Goal: Transaction & Acquisition: Book appointment/travel/reservation

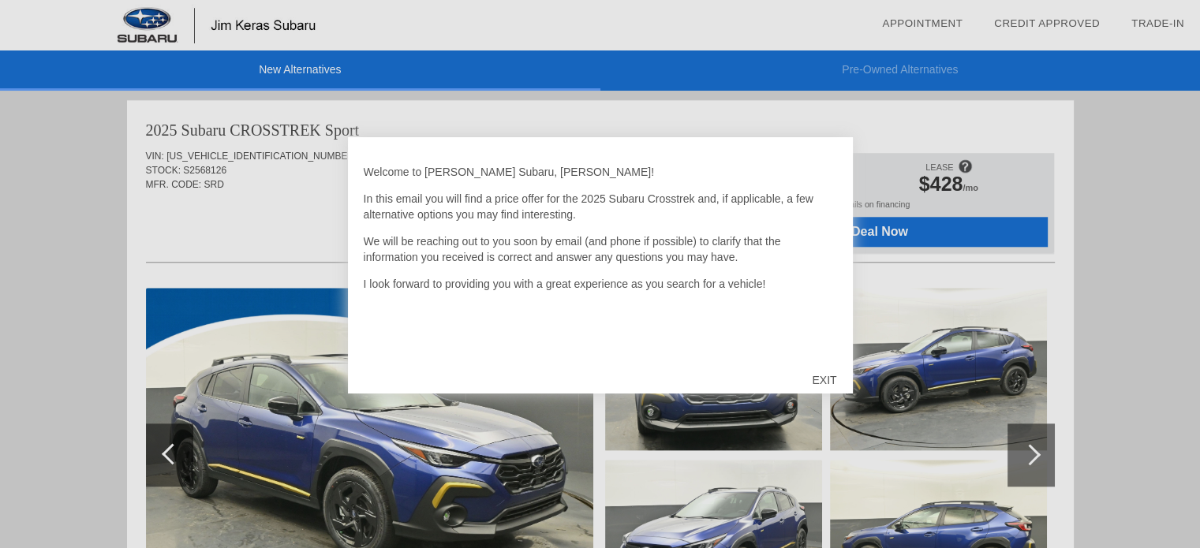
click at [824, 381] on div "EXIT" at bounding box center [824, 380] width 56 height 47
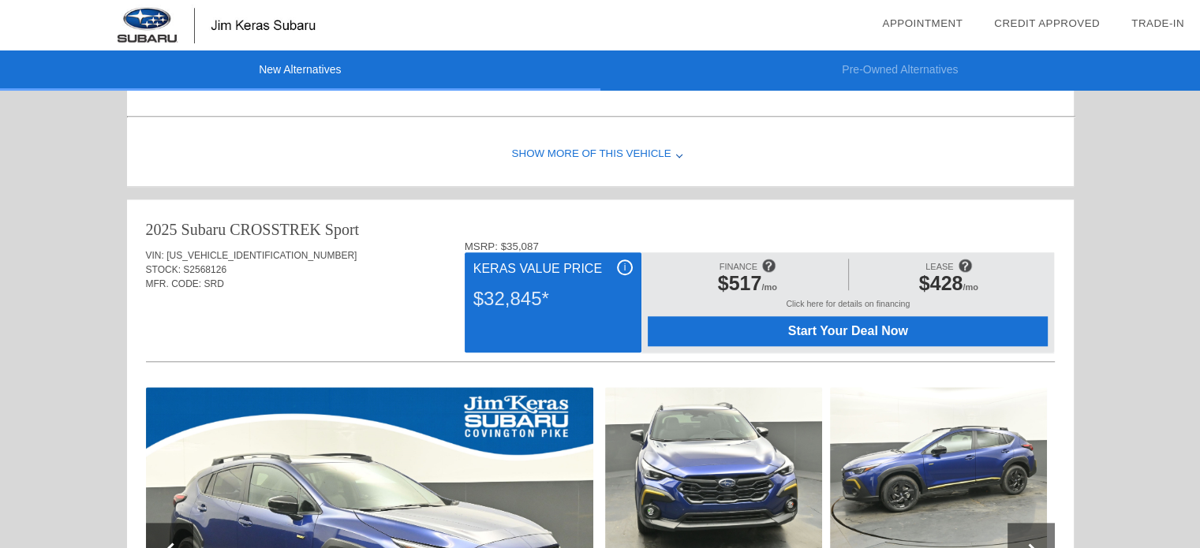
scroll to position [1148, 0]
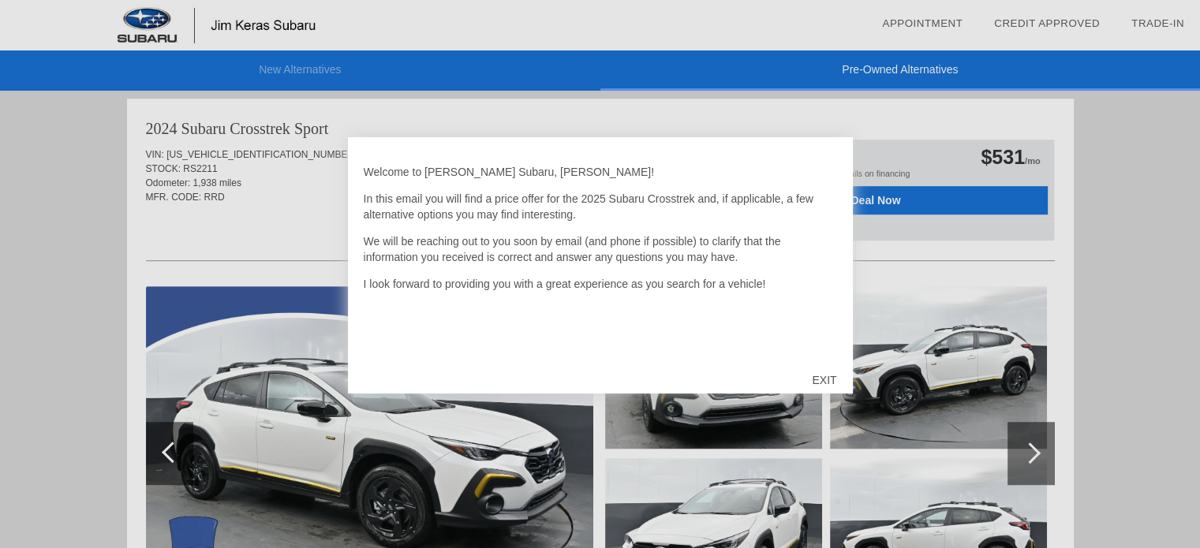
click at [820, 382] on div "EXIT" at bounding box center [824, 380] width 56 height 47
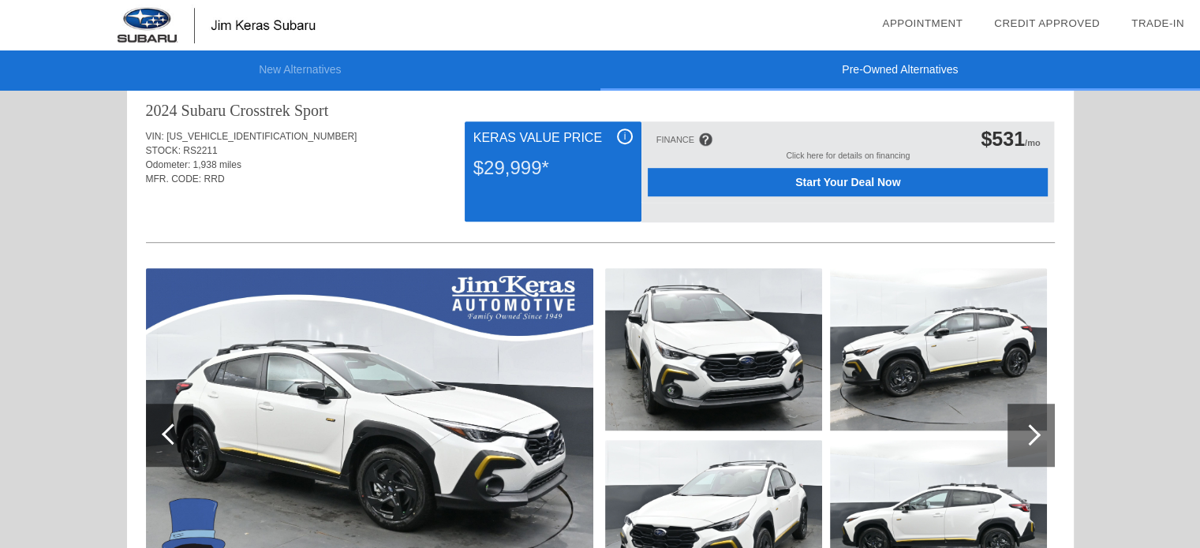
scroll to position [970, 0]
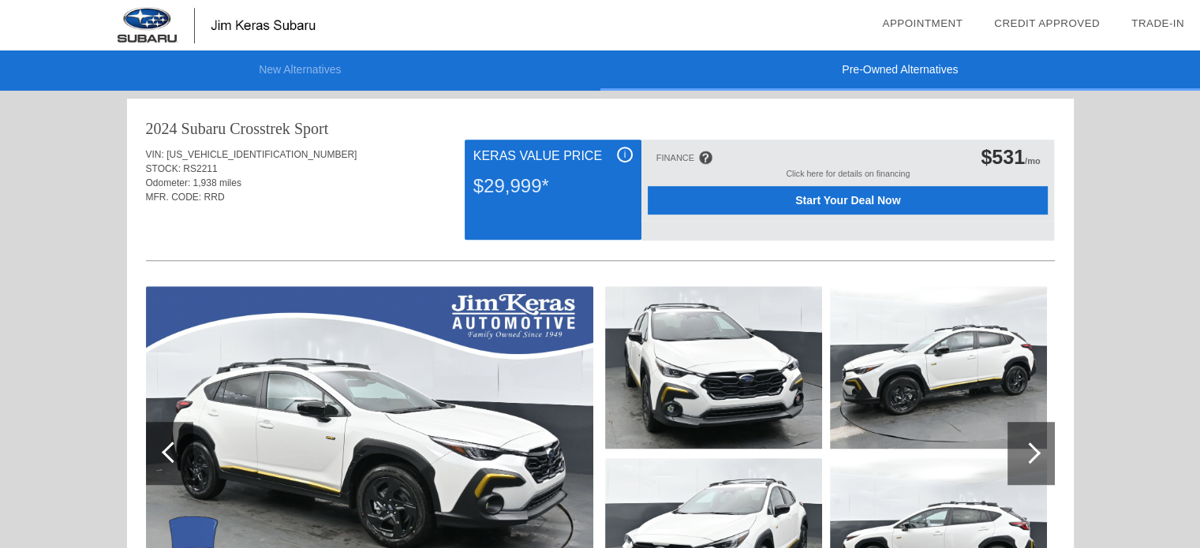
click at [292, 394] on img at bounding box center [369, 453] width 447 height 334
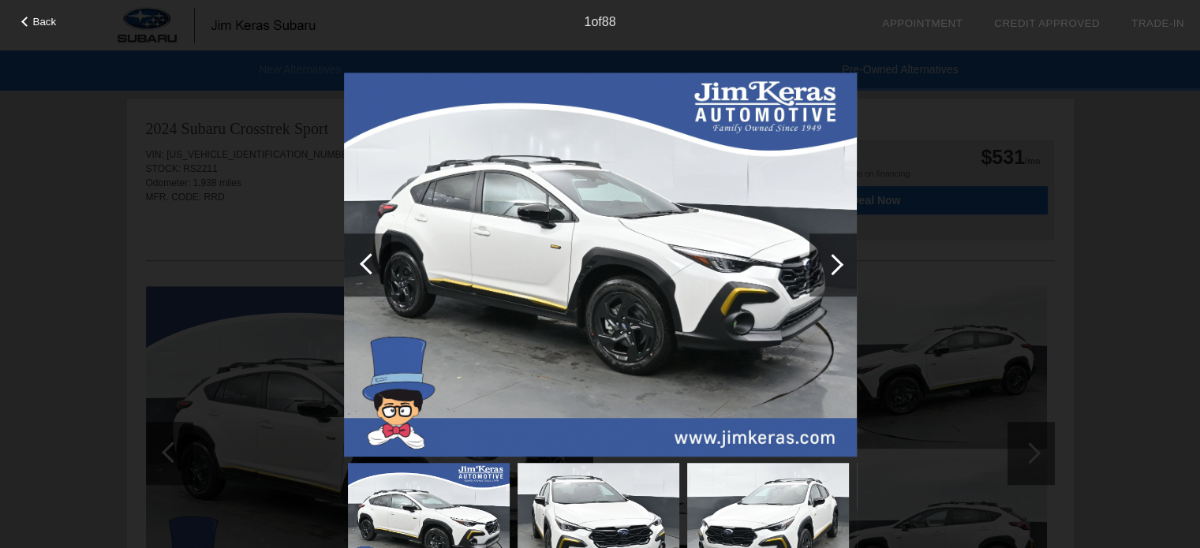
click at [601, 222] on img at bounding box center [600, 265] width 513 height 385
click at [575, 241] on img at bounding box center [600, 265] width 513 height 385
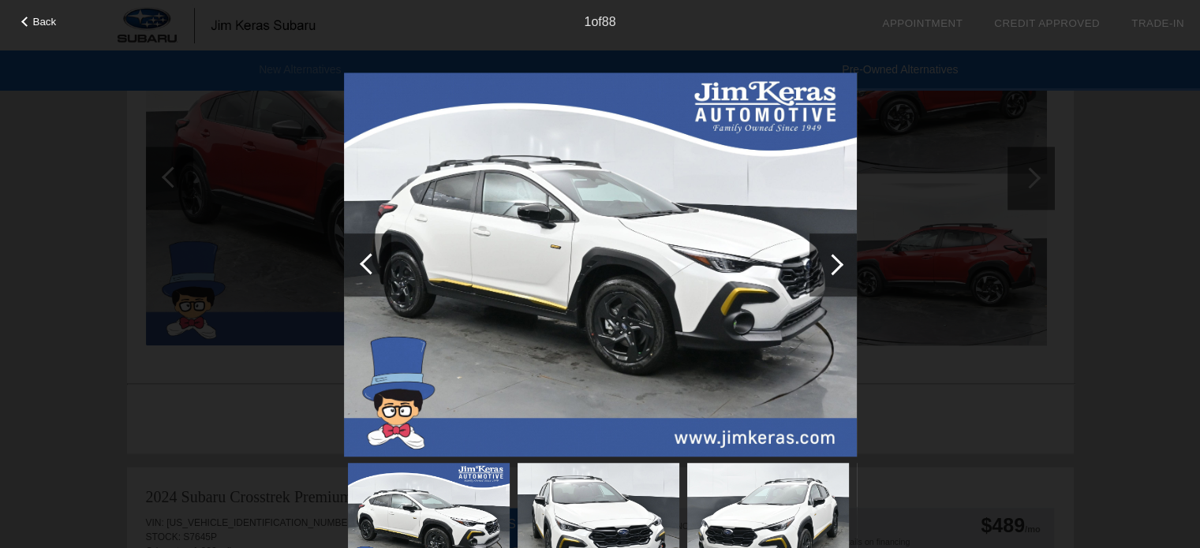
scroll to position [1890, 0]
click at [35, 16] on span "Back" at bounding box center [45, 22] width 24 height 12
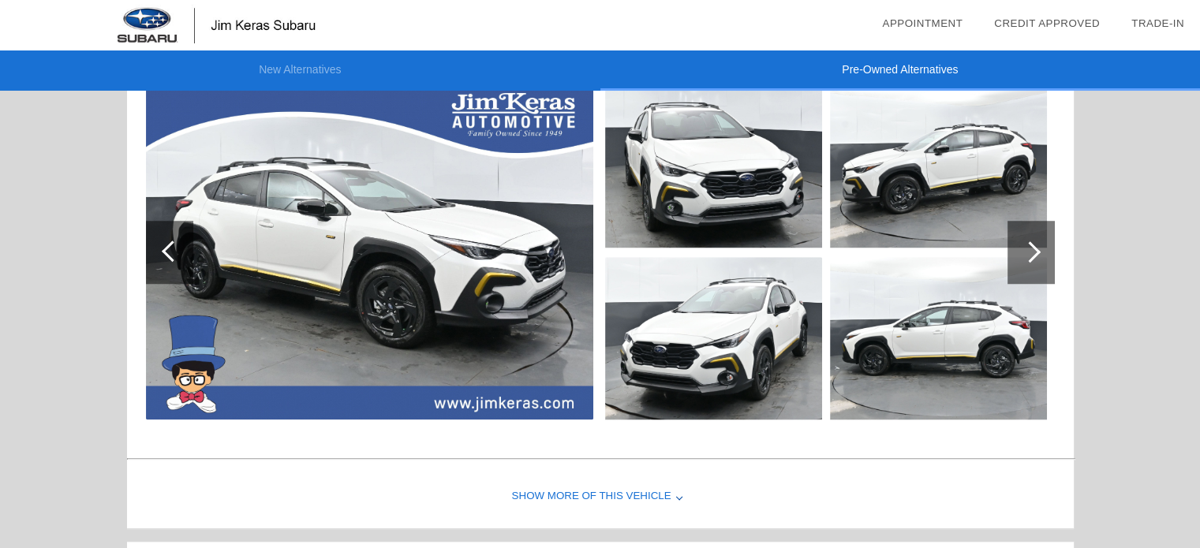
scroll to position [1155, 0]
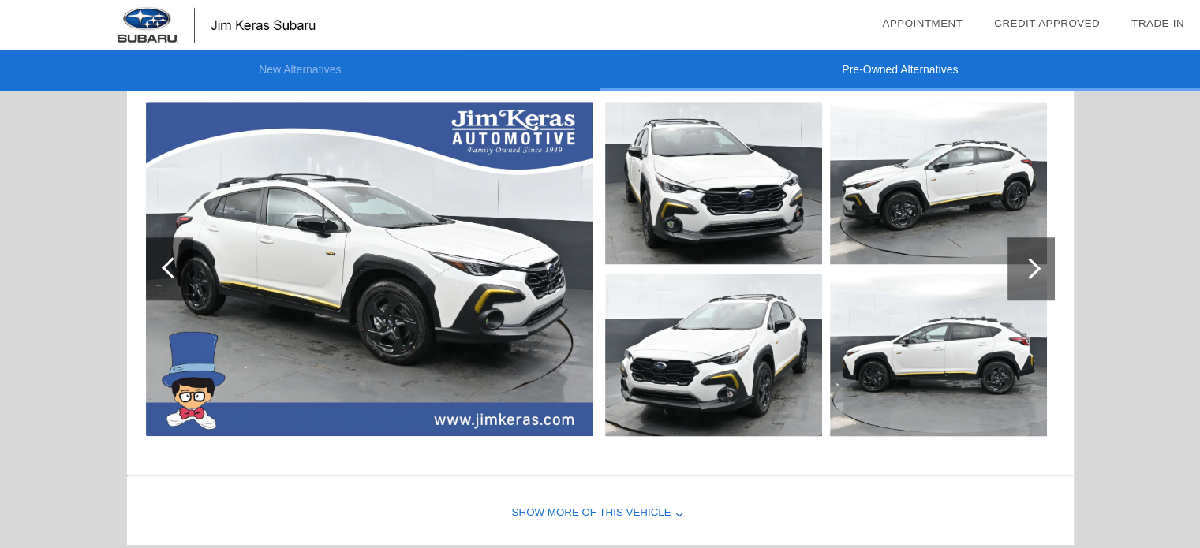
click at [345, 177] on img at bounding box center [369, 269] width 447 height 334
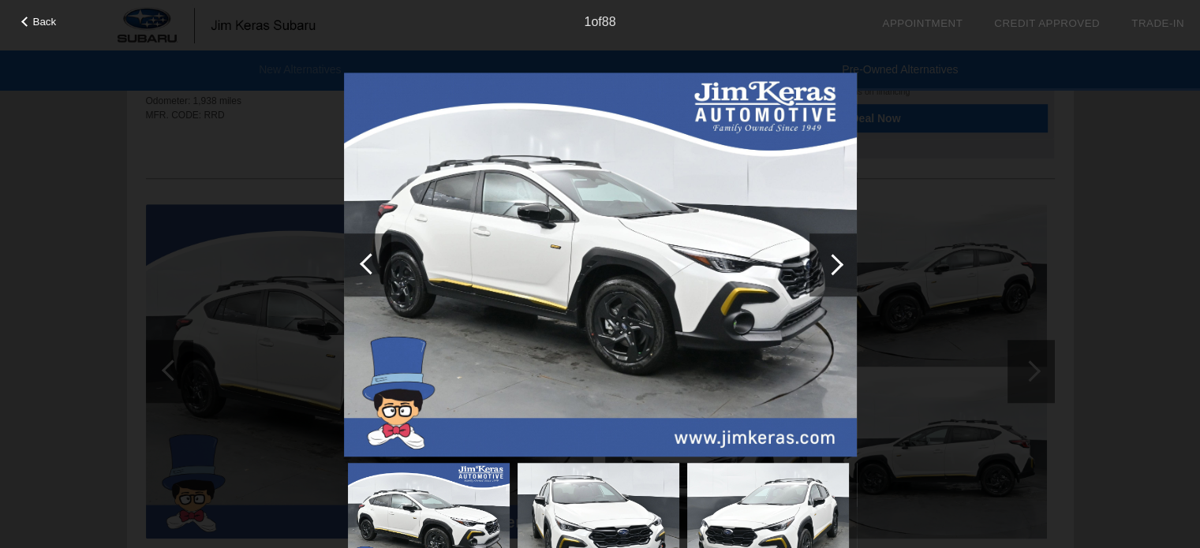
scroll to position [1064, 0]
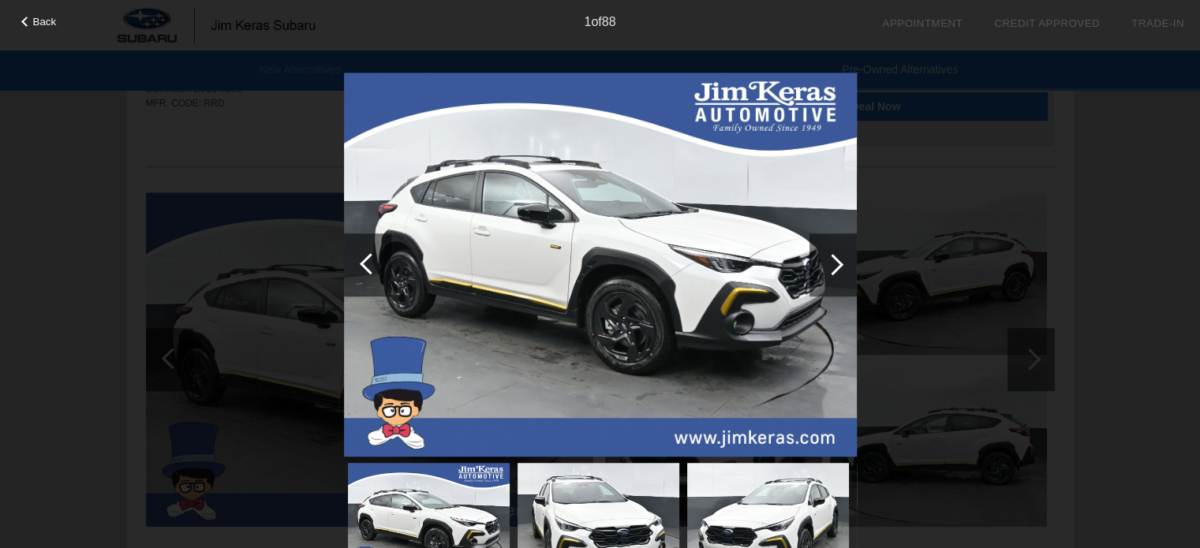
click at [844, 268] on div at bounding box center [832, 264] width 47 height 63
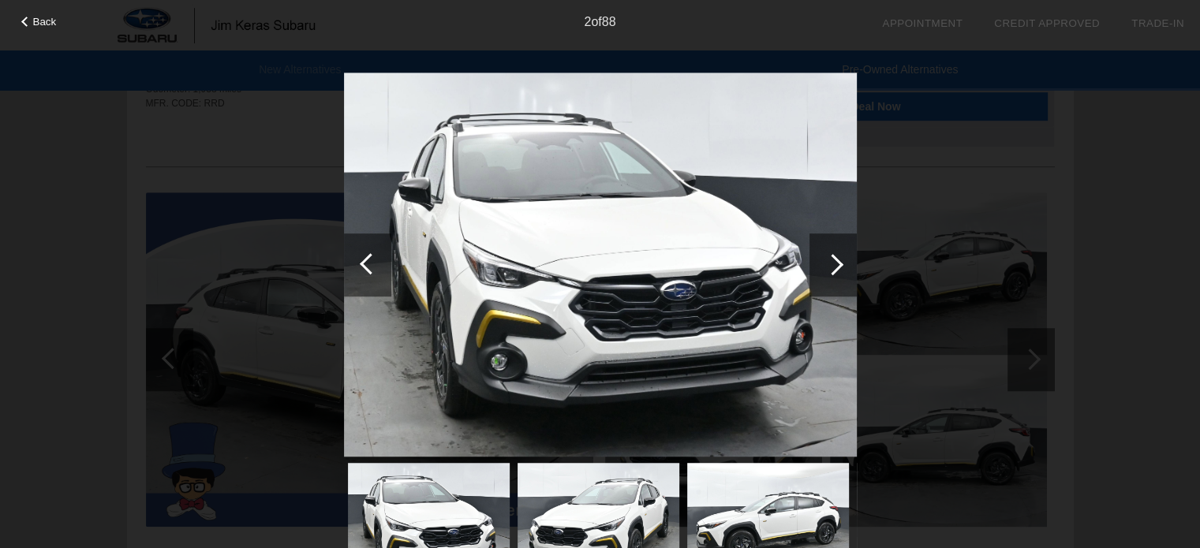
click at [844, 267] on div at bounding box center [832, 264] width 47 height 63
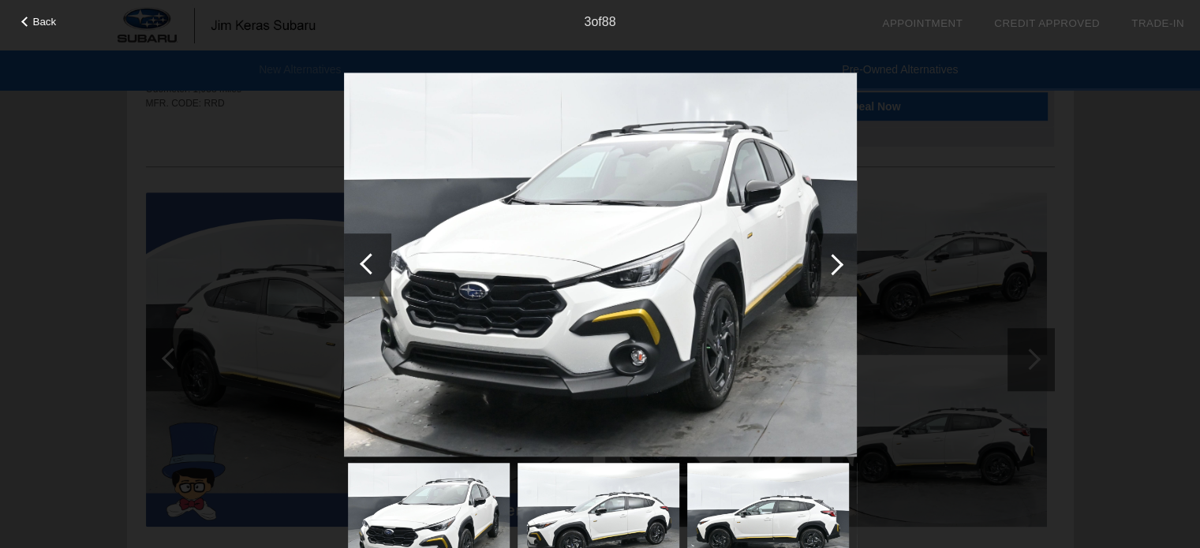
click at [844, 267] on div at bounding box center [832, 264] width 47 height 63
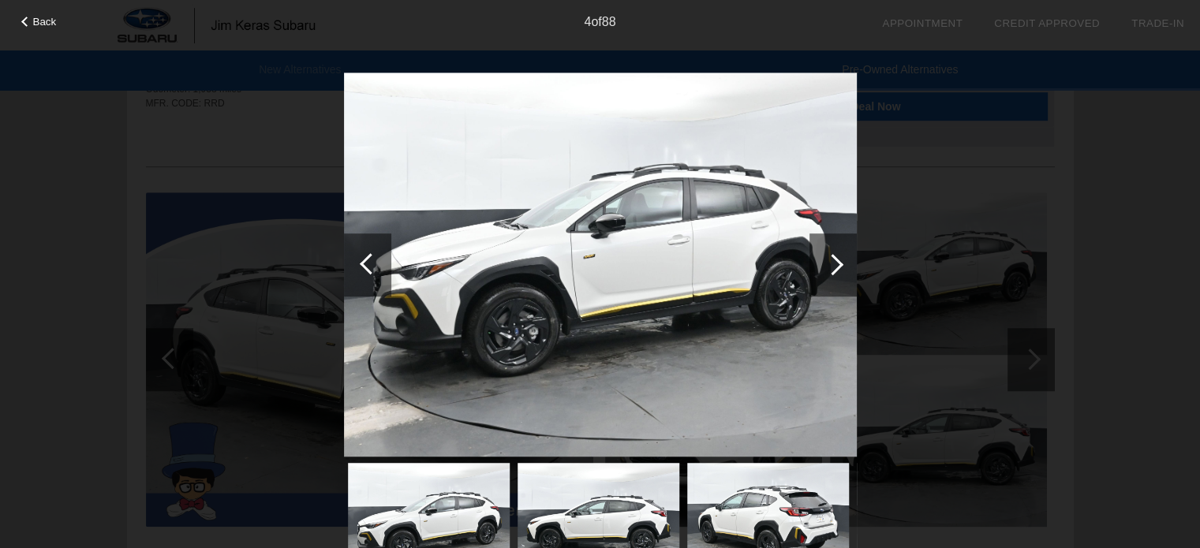
click at [844, 267] on div at bounding box center [832, 264] width 47 height 63
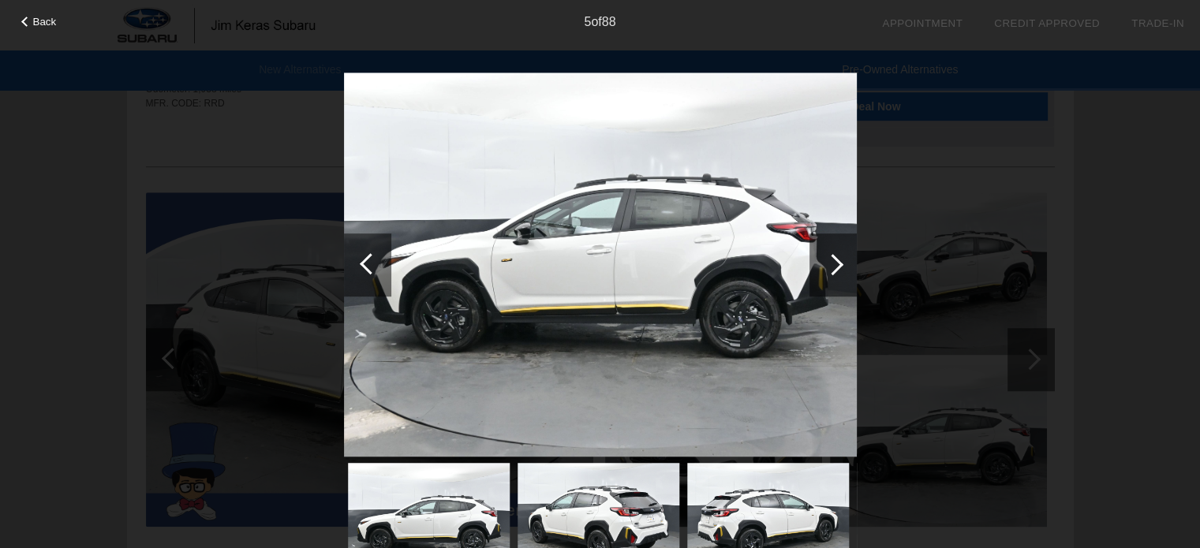
click at [844, 267] on div at bounding box center [832, 264] width 47 height 63
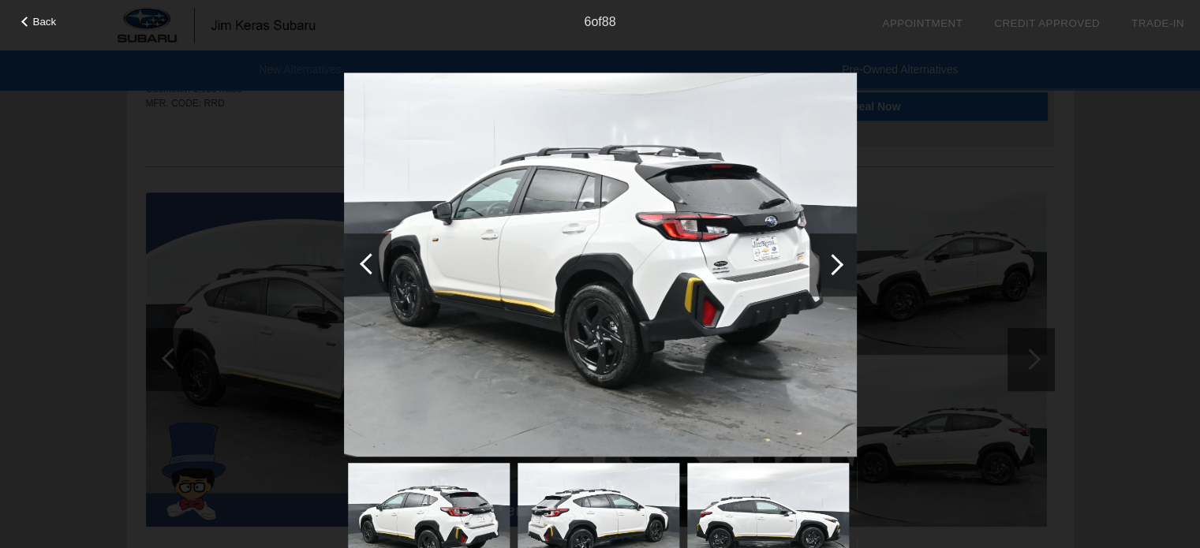
click at [844, 267] on div at bounding box center [832, 264] width 47 height 63
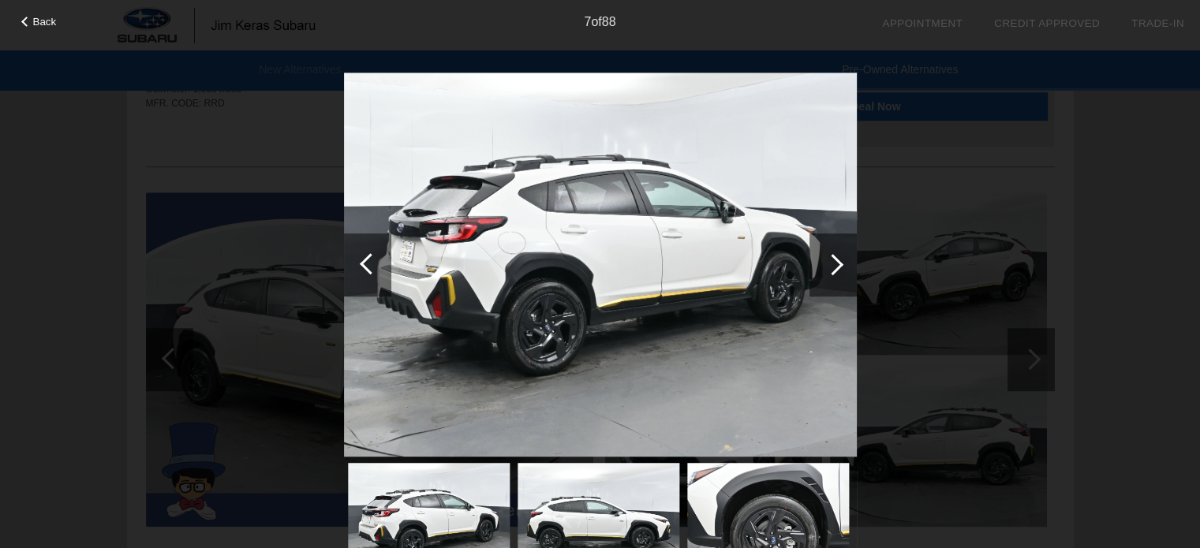
click at [844, 267] on div at bounding box center [832, 264] width 47 height 63
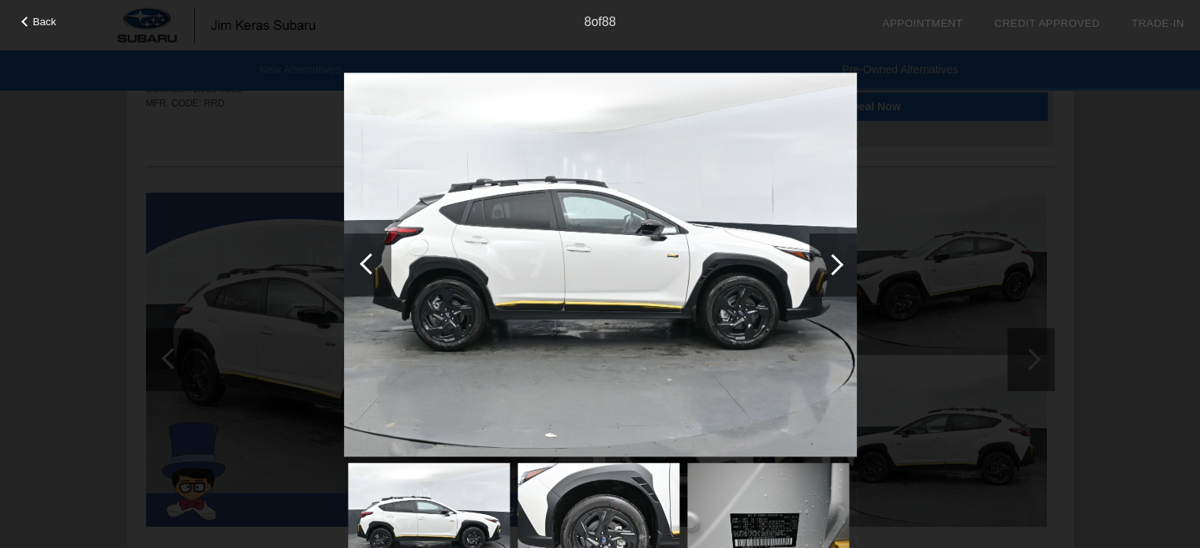
click at [844, 267] on div at bounding box center [832, 264] width 47 height 63
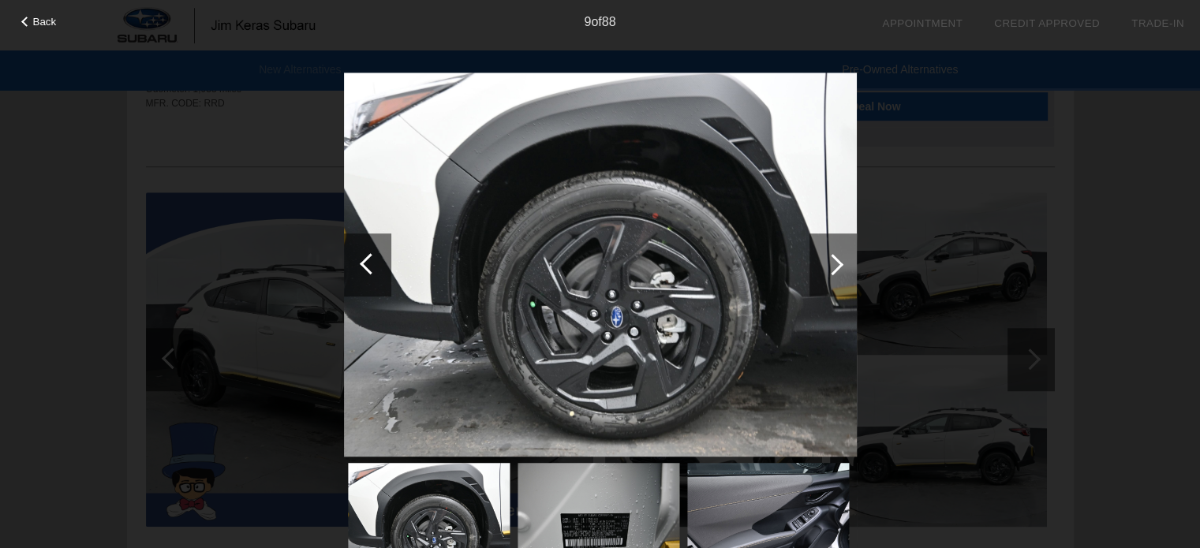
click at [844, 267] on div at bounding box center [832, 264] width 47 height 63
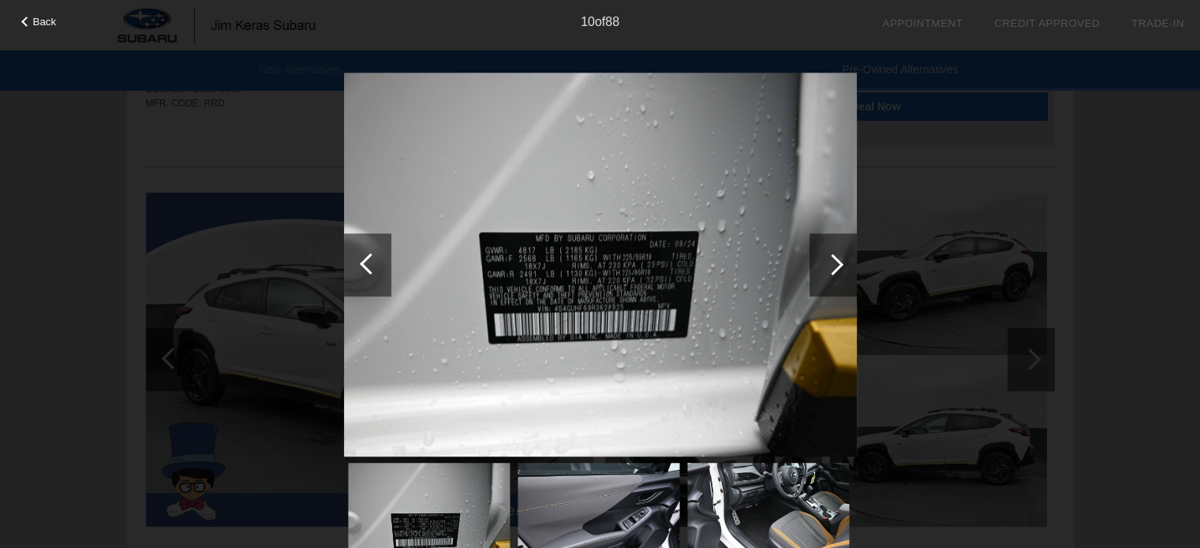
click at [844, 267] on div at bounding box center [832, 264] width 47 height 63
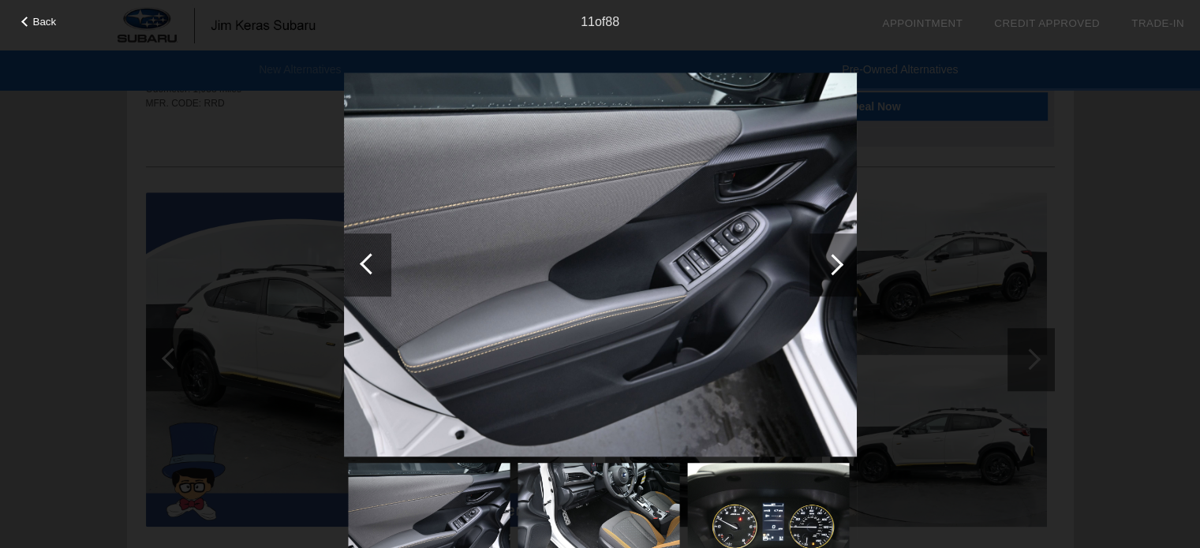
click at [844, 267] on div at bounding box center [832, 264] width 47 height 63
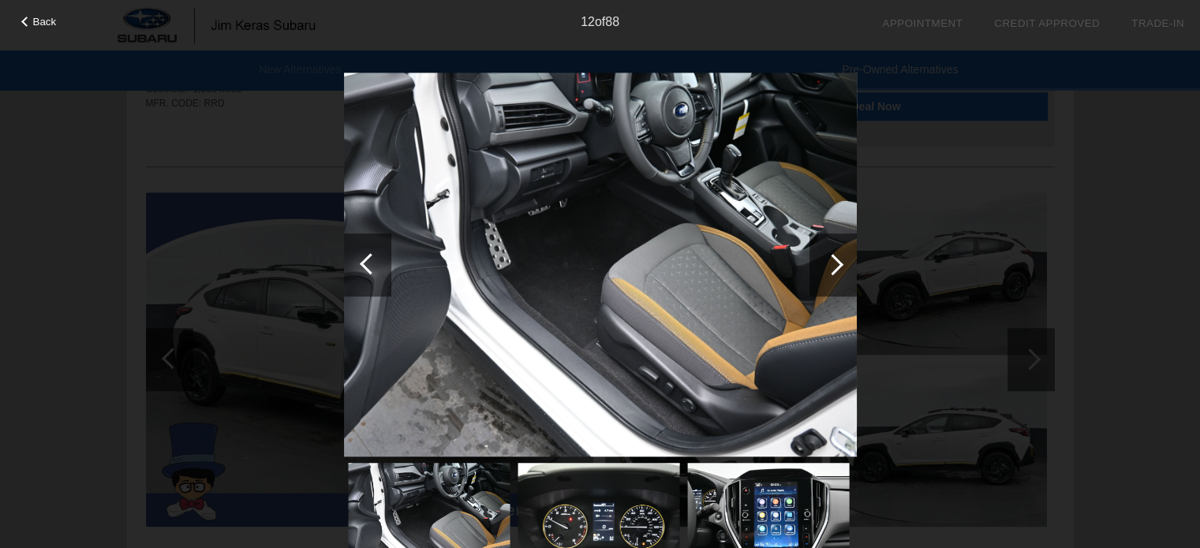
click at [844, 267] on div at bounding box center [832, 264] width 47 height 63
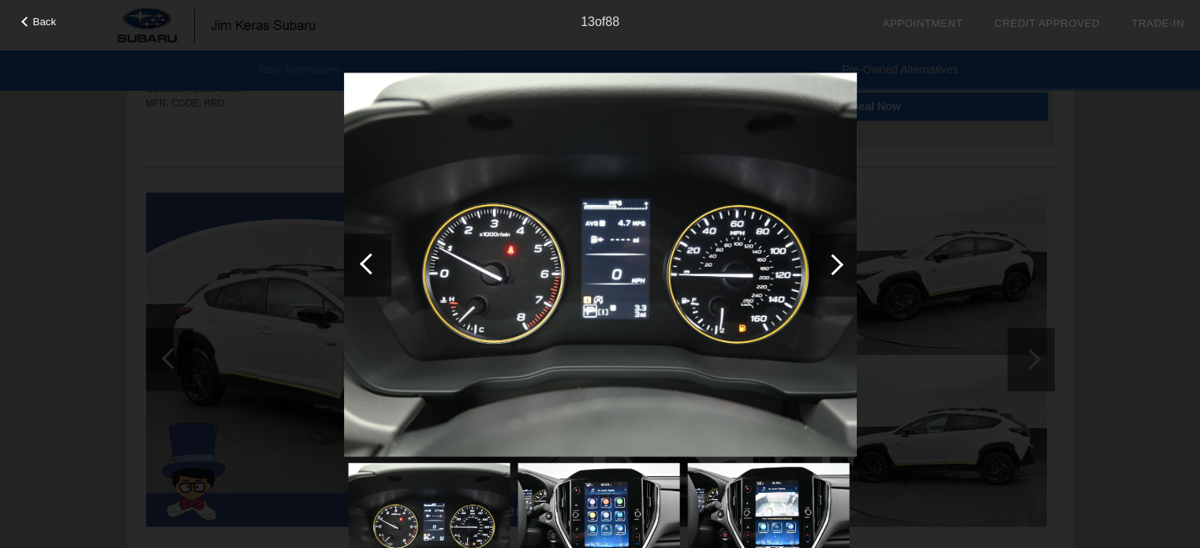
click at [844, 267] on div at bounding box center [832, 264] width 47 height 63
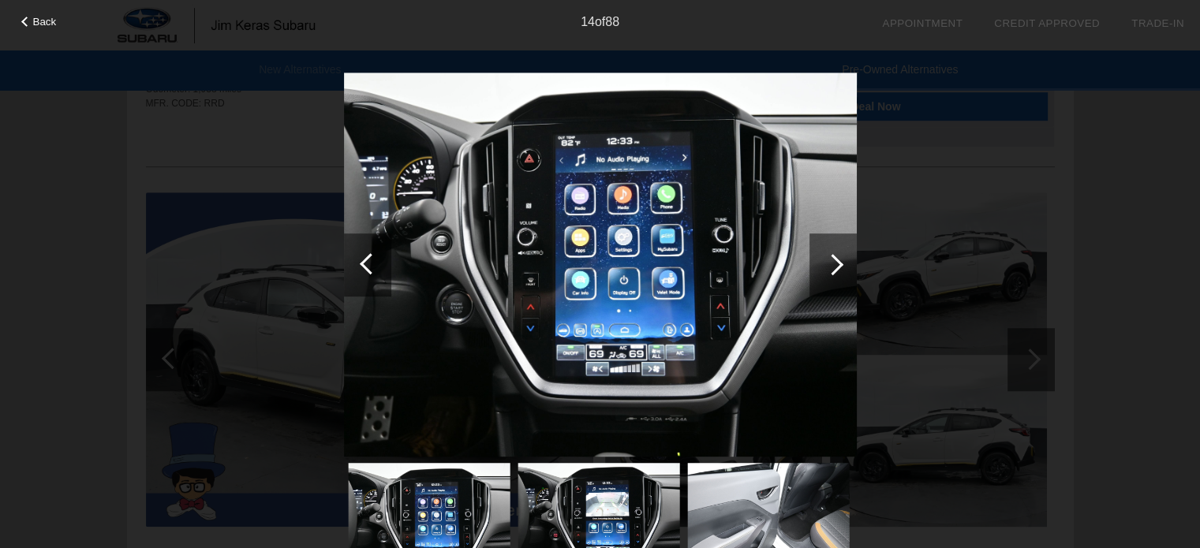
click at [844, 267] on div at bounding box center [832, 264] width 47 height 63
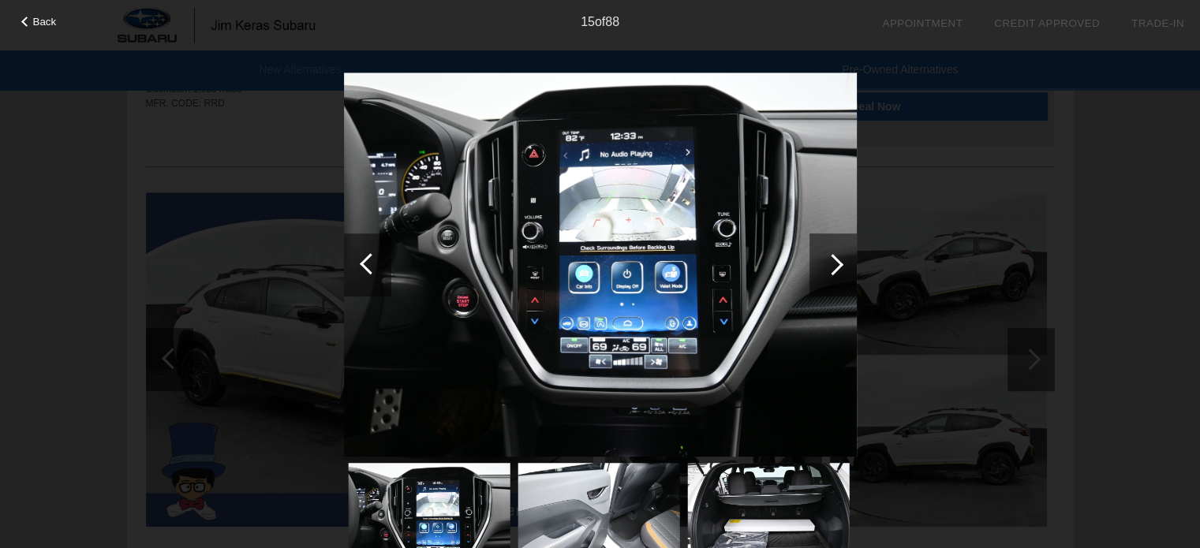
click at [844, 267] on div at bounding box center [832, 264] width 47 height 63
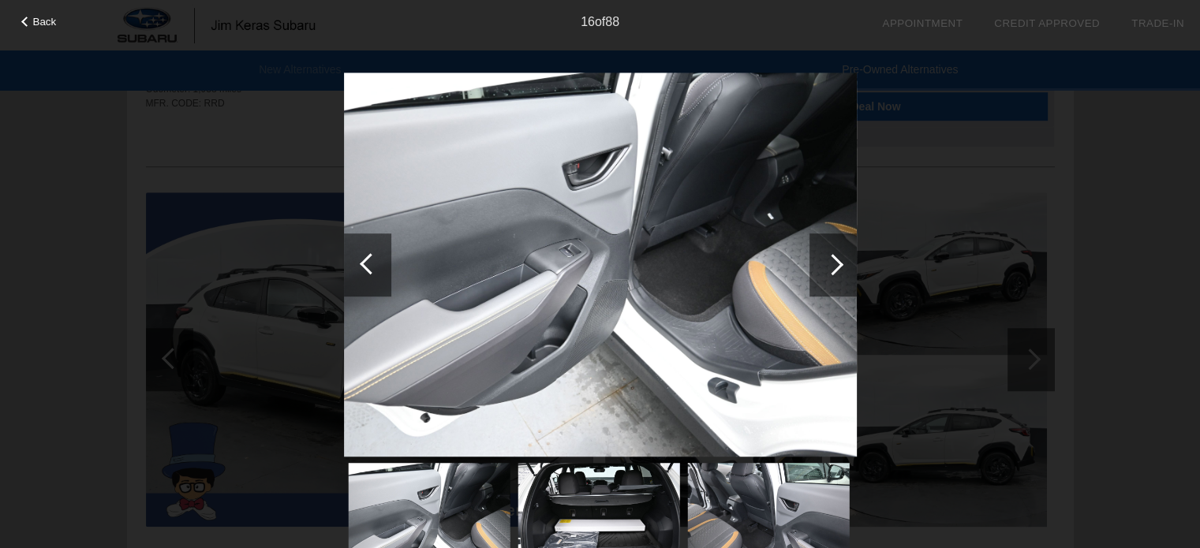
click at [844, 267] on div at bounding box center [832, 264] width 47 height 63
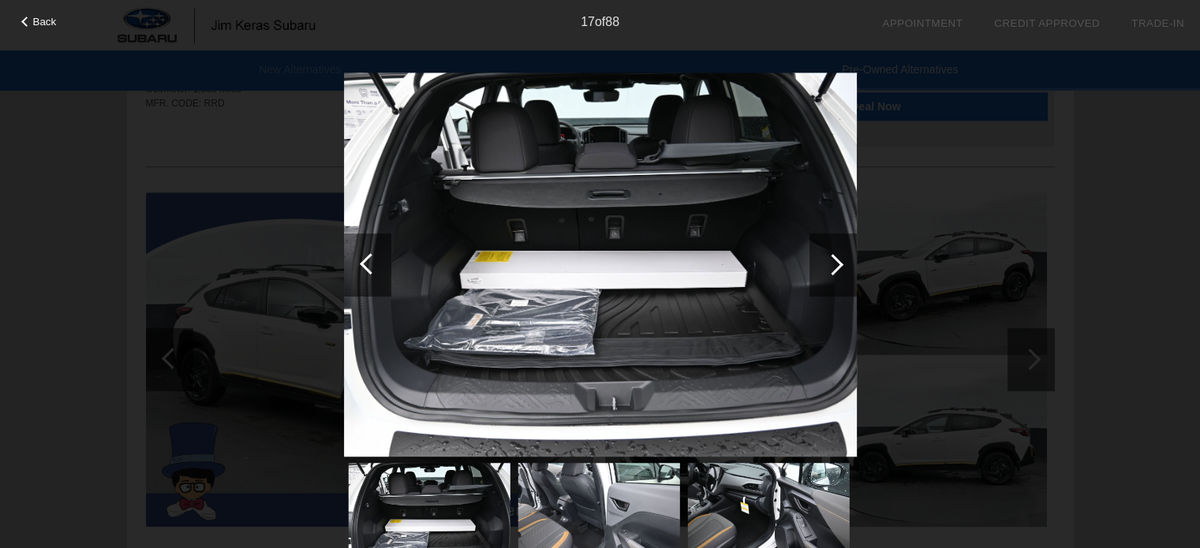
click at [844, 267] on div at bounding box center [832, 264] width 47 height 63
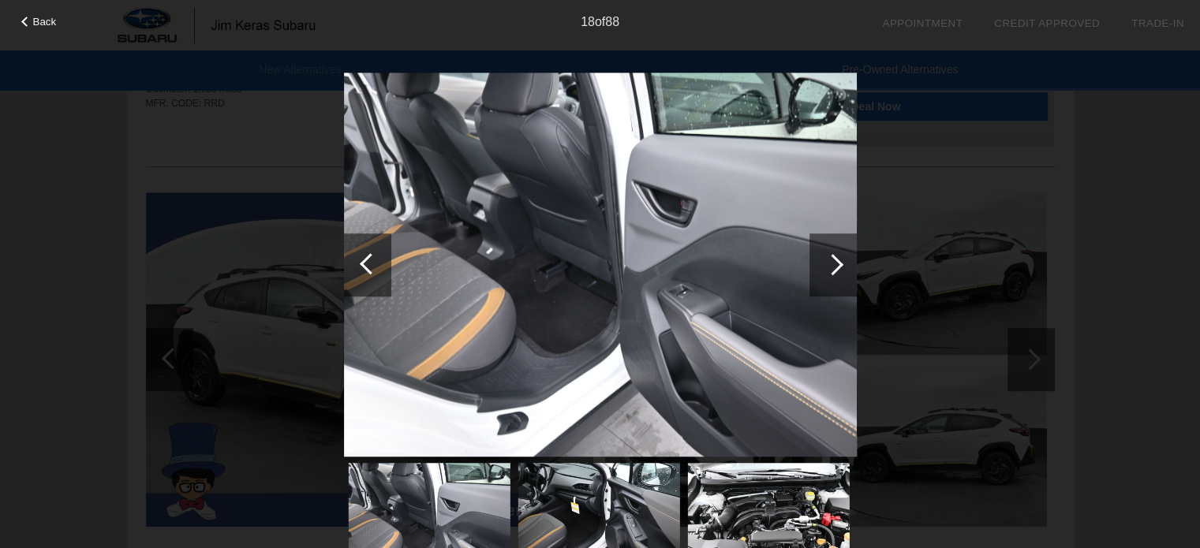
click at [844, 267] on div at bounding box center [832, 264] width 47 height 63
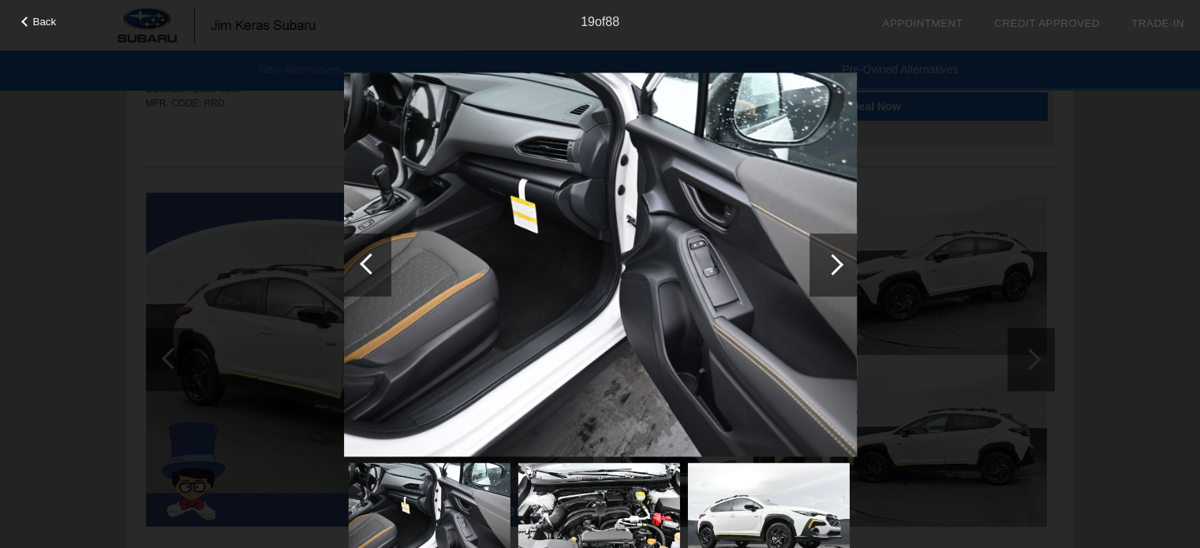
click at [353, 257] on div at bounding box center [367, 264] width 47 height 63
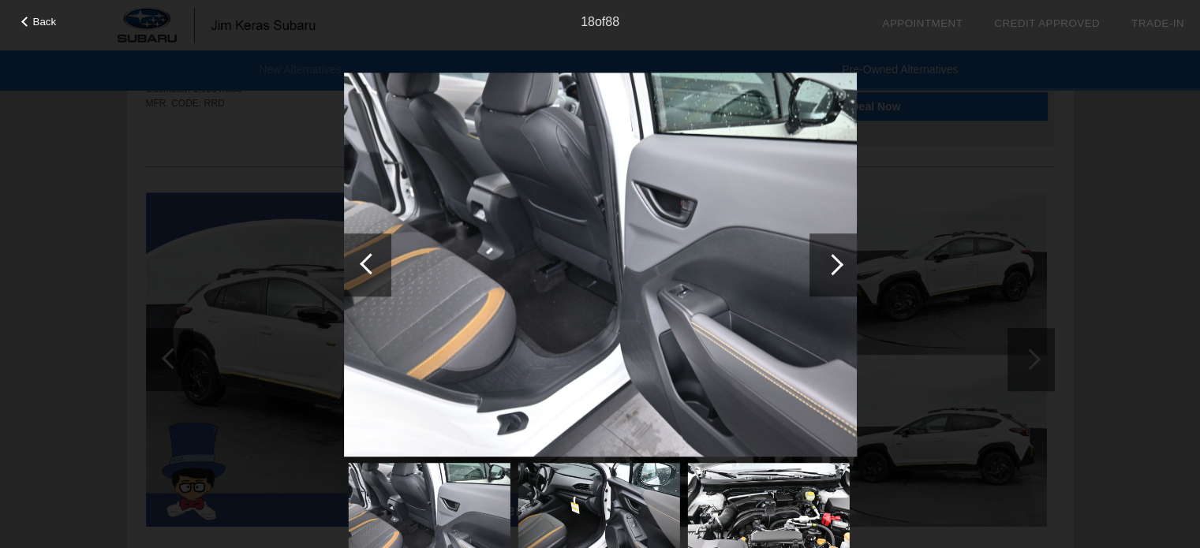
click at [839, 261] on div at bounding box center [832, 264] width 21 height 21
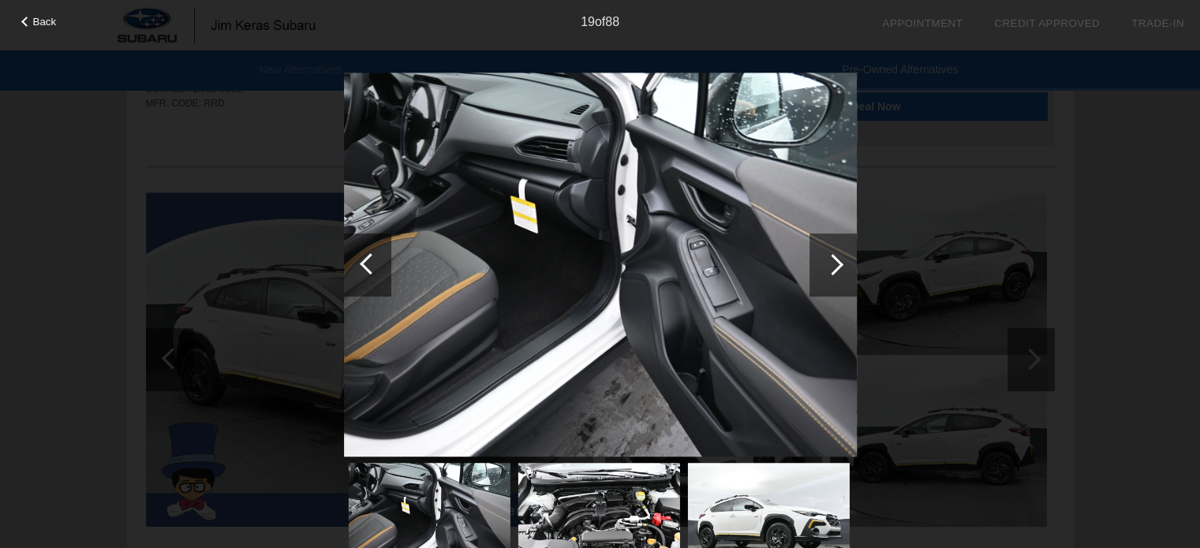
click at [839, 261] on div at bounding box center [832, 264] width 21 height 21
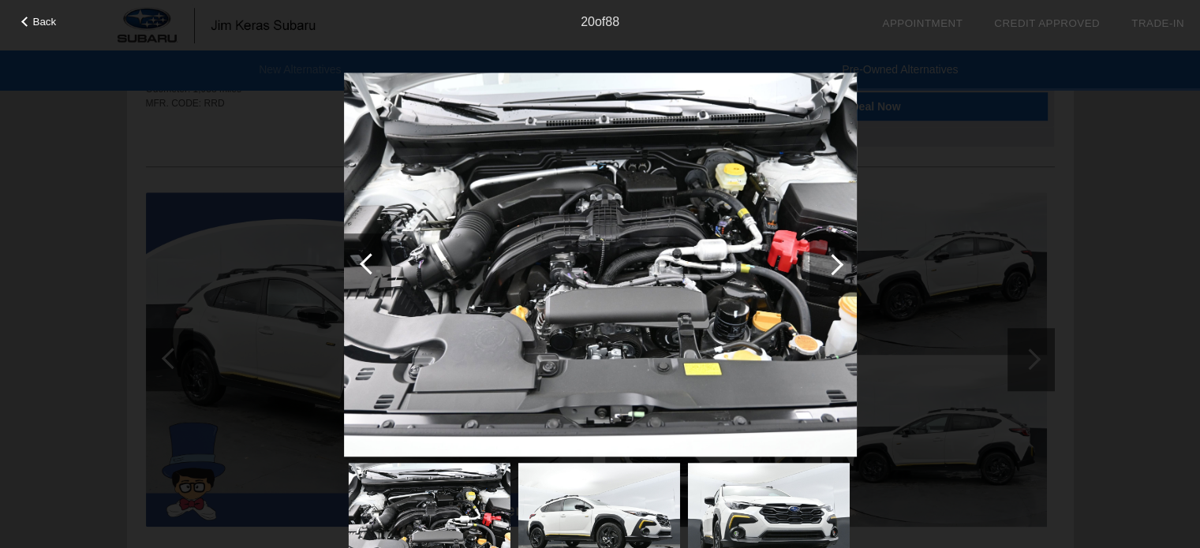
click at [839, 261] on div at bounding box center [832, 264] width 21 height 21
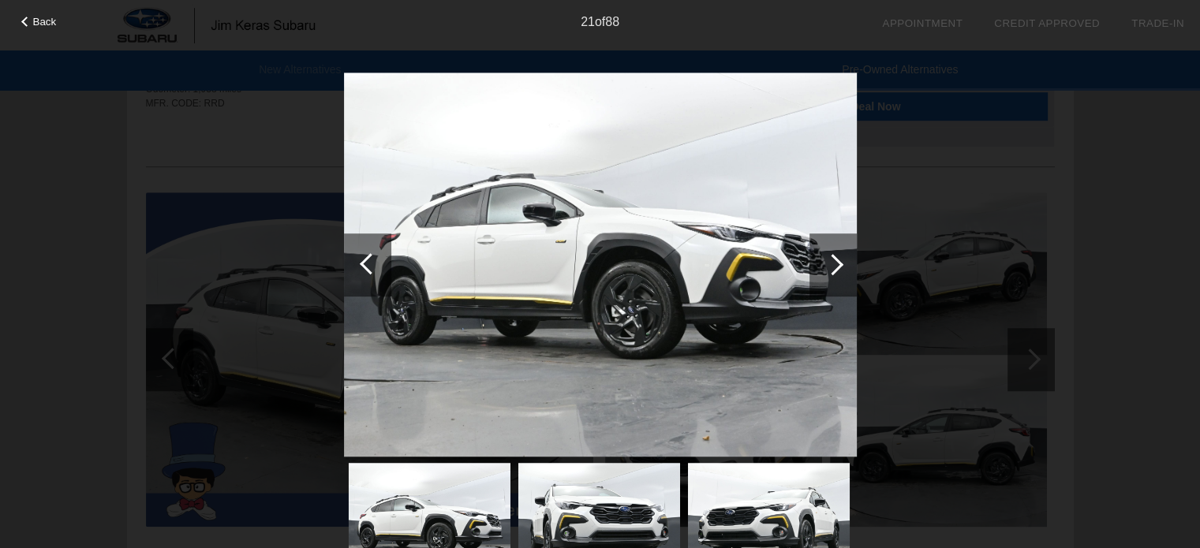
click at [355, 263] on div at bounding box center [367, 264] width 47 height 63
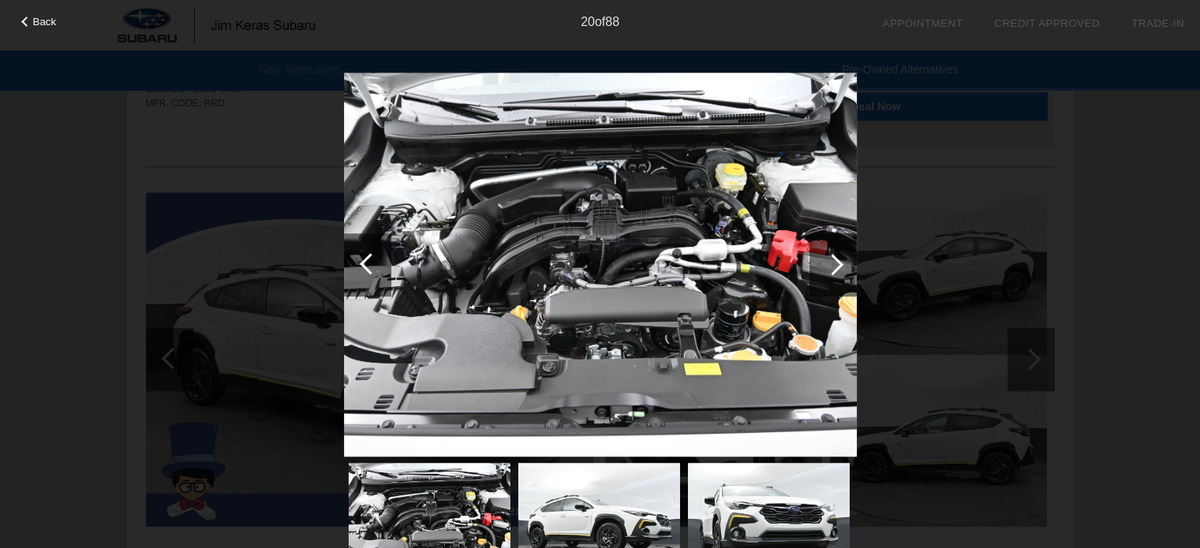
click at [25, 13] on div "20 of 88" at bounding box center [600, 16] width 1200 height 32
click at [32, 21] on div "Back" at bounding box center [39, 20] width 79 height 8
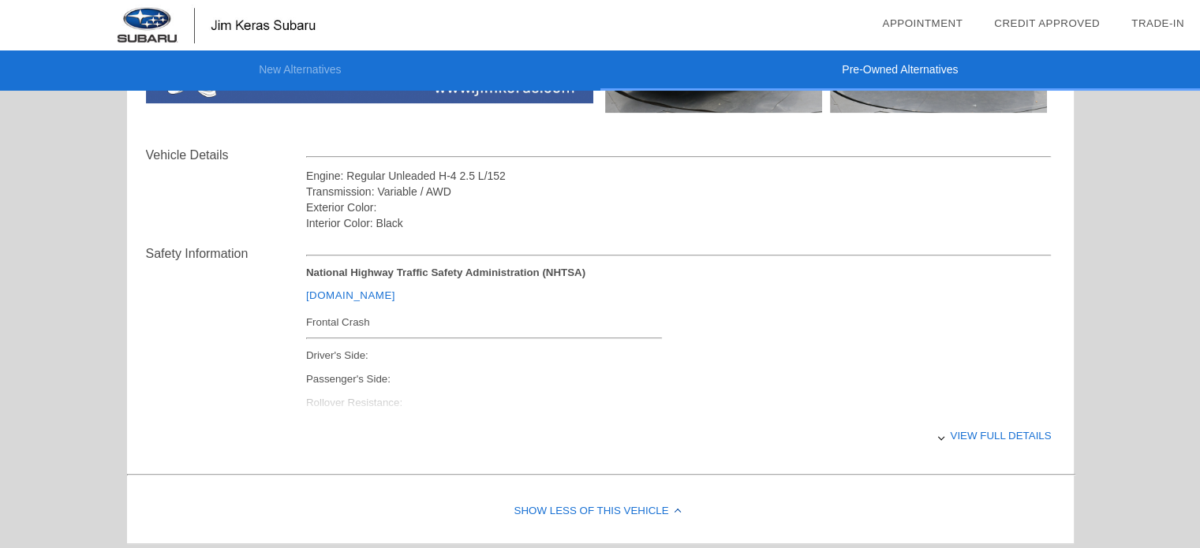
scroll to position [0, 0]
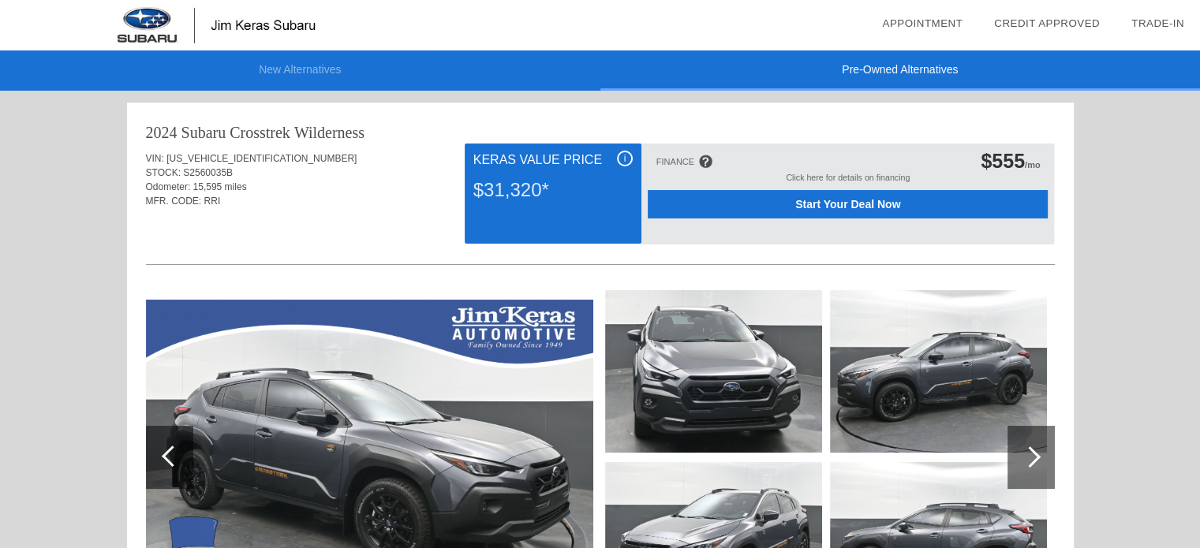
click at [906, 21] on link "Appointment" at bounding box center [922, 23] width 80 height 12
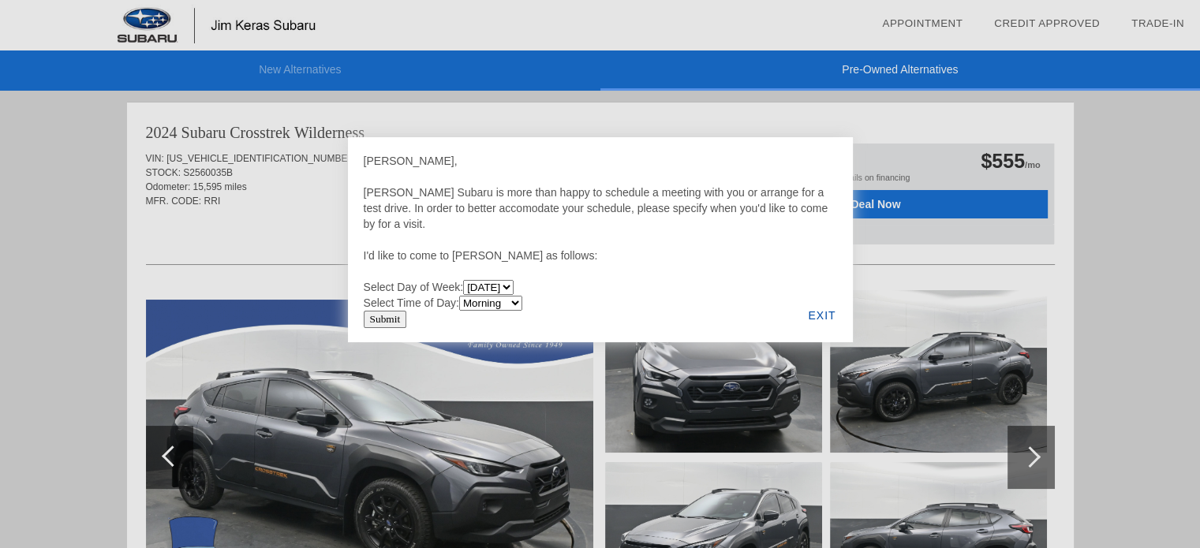
click at [906, 21] on link "Appointment" at bounding box center [922, 23] width 80 height 12
click at [824, 314] on div "EXIT" at bounding box center [821, 316] width 61 height 54
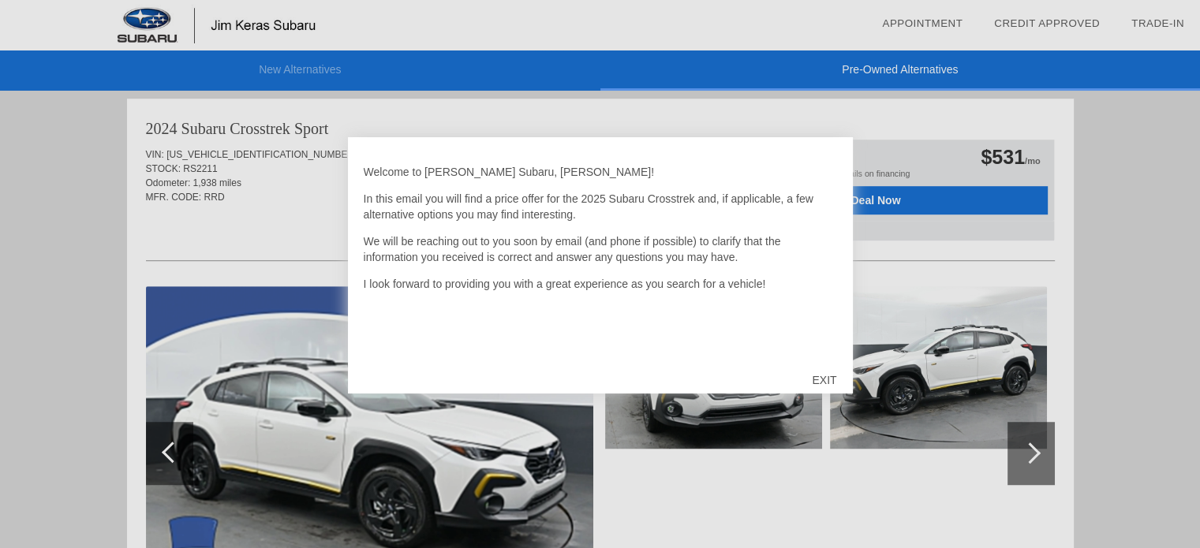
scroll to position [970, 0]
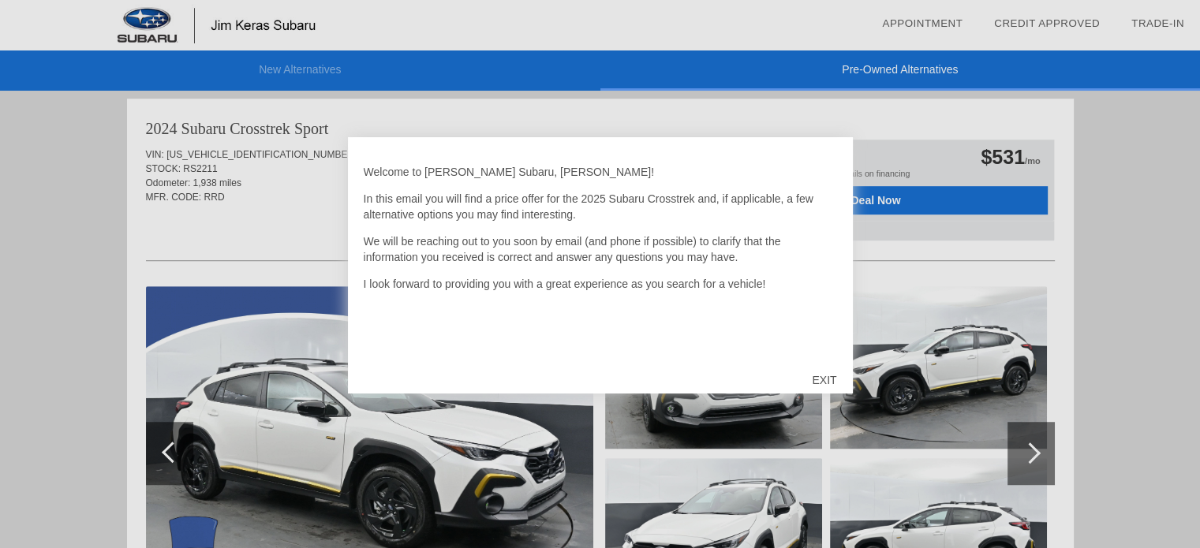
click at [822, 373] on div "EXIT" at bounding box center [824, 380] width 56 height 47
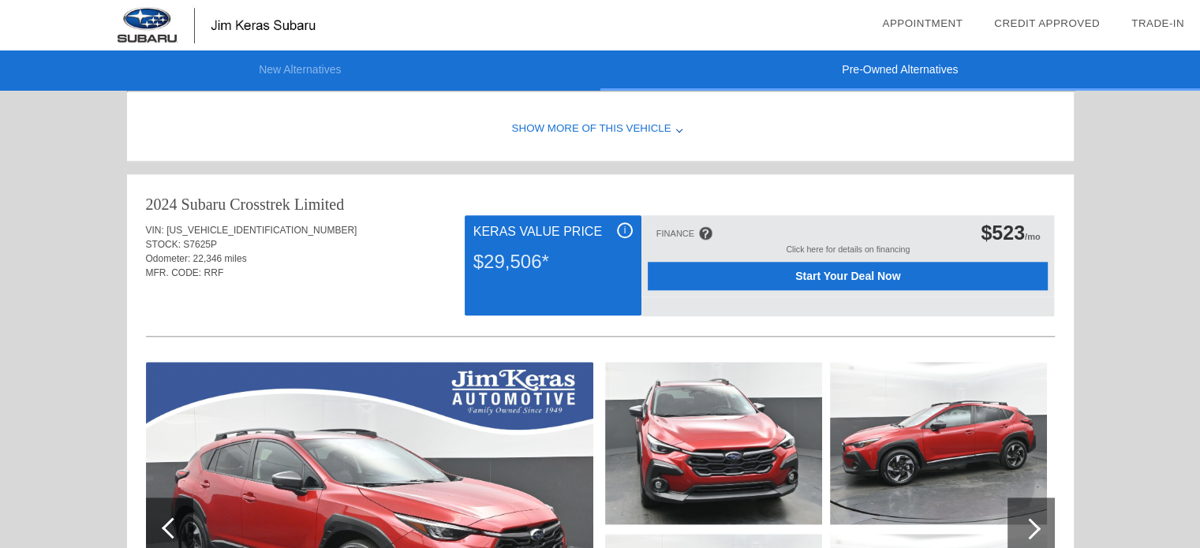
scroll to position [1155, 0]
